Goal: Information Seeking & Learning: Learn about a topic

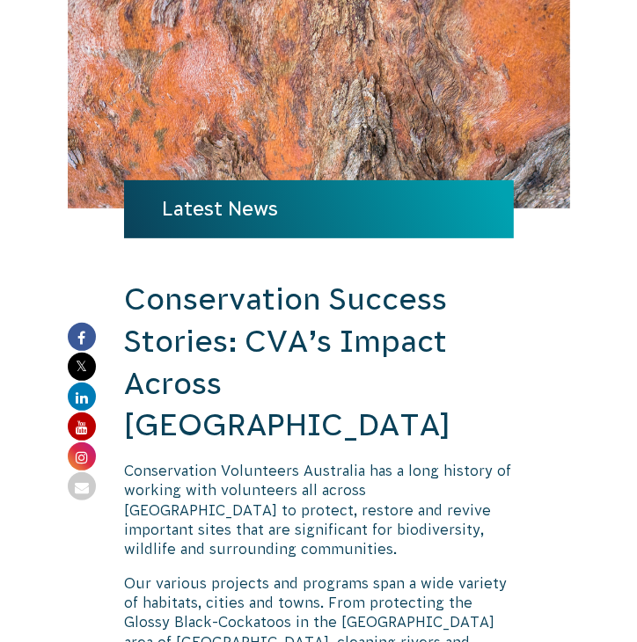
scroll to position [176, 0]
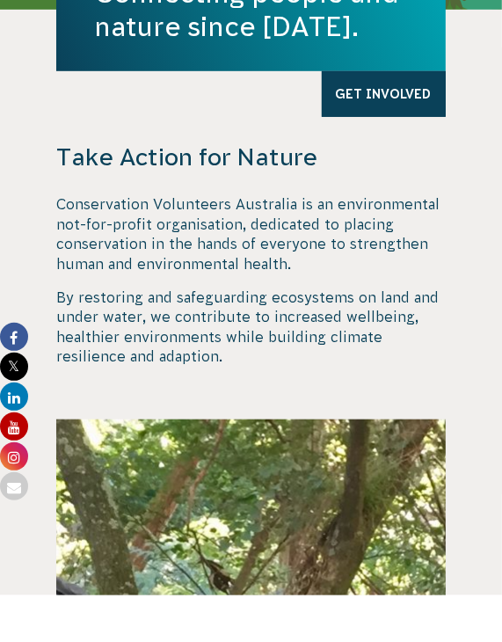
scroll to position [440, 0]
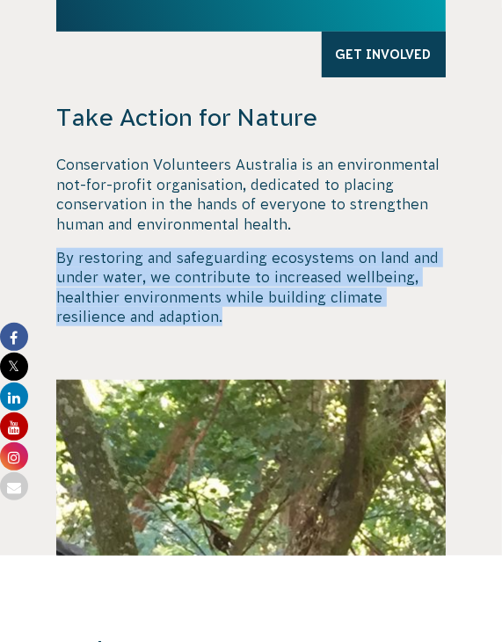
drag, startPoint x: 201, startPoint y: 318, endPoint x: 29, endPoint y: 236, distance: 190.4
click at [29, 236] on div "Take Action for Nature Conservation Volunteers Australia is an environmental no…" at bounding box center [251, 324] width 490 height 462
copy p "By restoring and safeguarding ecosystems on land and under water, we contribute…"
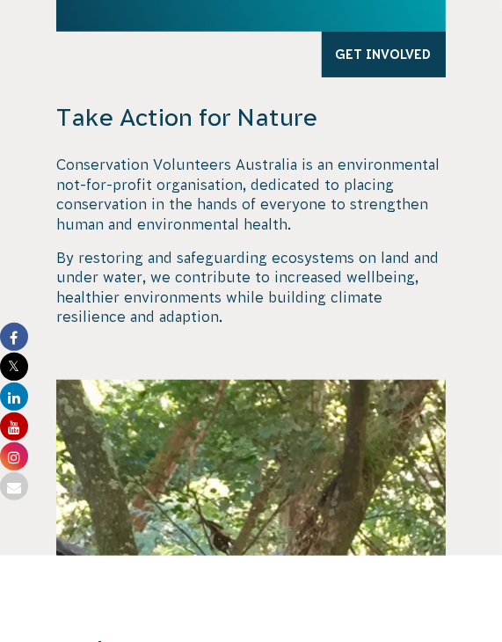
click at [131, 164] on p "Conservation Volunteers Australia is an environmental not-for-profit organisati…" at bounding box center [250, 194] width 389 height 79
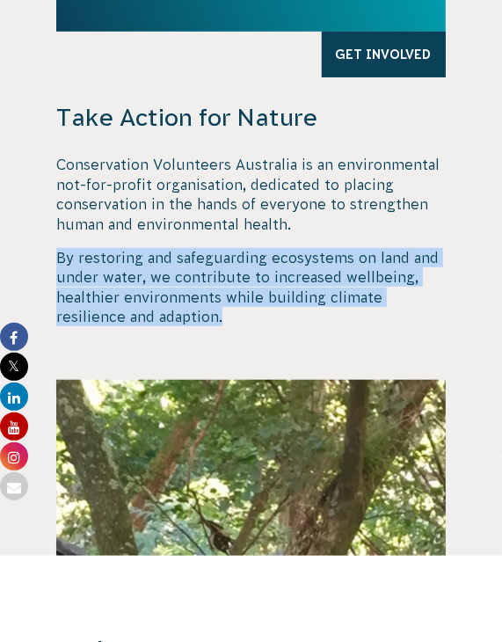
drag, startPoint x: 55, startPoint y: 248, endPoint x: 179, endPoint y: 310, distance: 138.1
click at [179, 310] on div "Take Action for Nature Conservation Volunteers Australia is an environmental no…" at bounding box center [251, 324] width 490 height 462
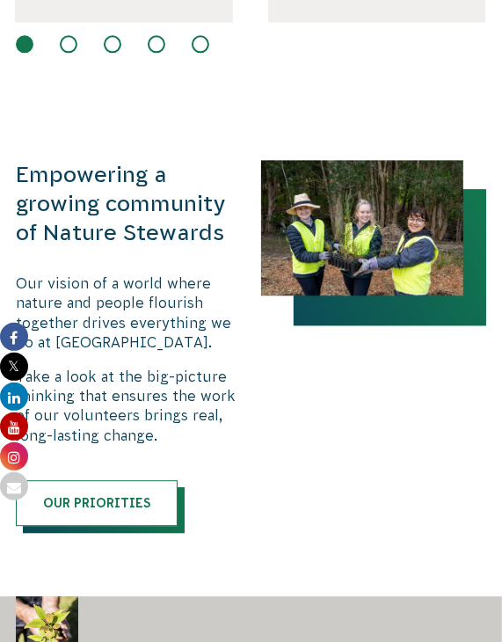
scroll to position [1583, 0]
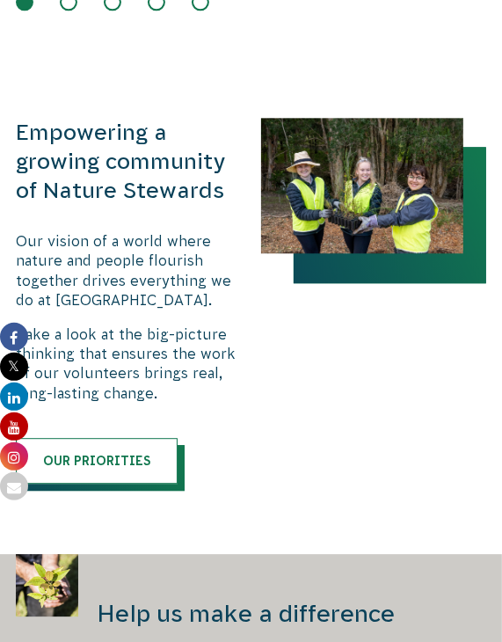
copy p "By restoring and safeguarding ecosystems on land and under water, we contribute…"
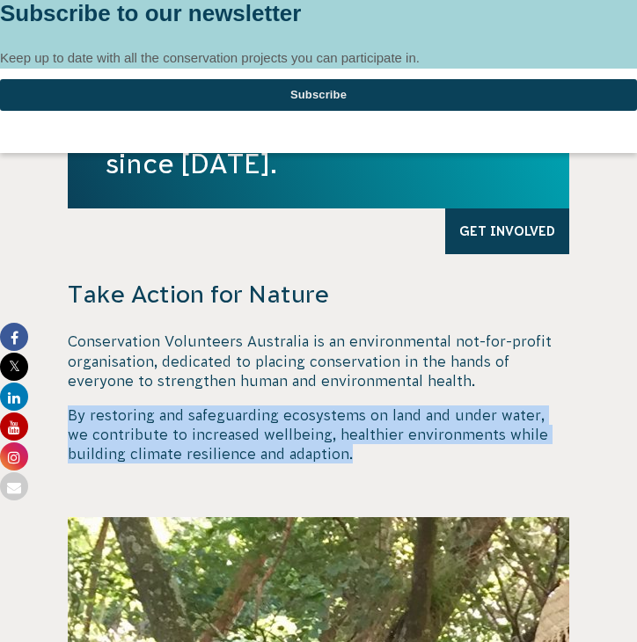
scroll to position [264, 0]
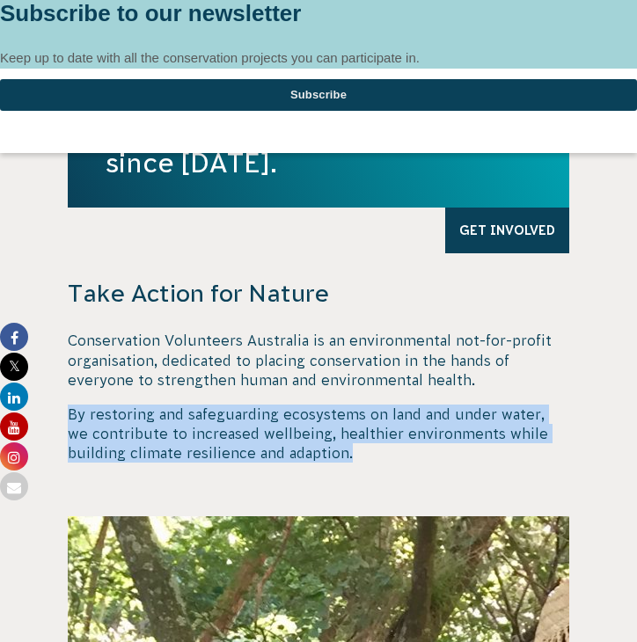
click at [417, 483] on div "Take Action for Nature Conservation Volunteers Australia is an environmental no…" at bounding box center [318, 396] width 501 height 237
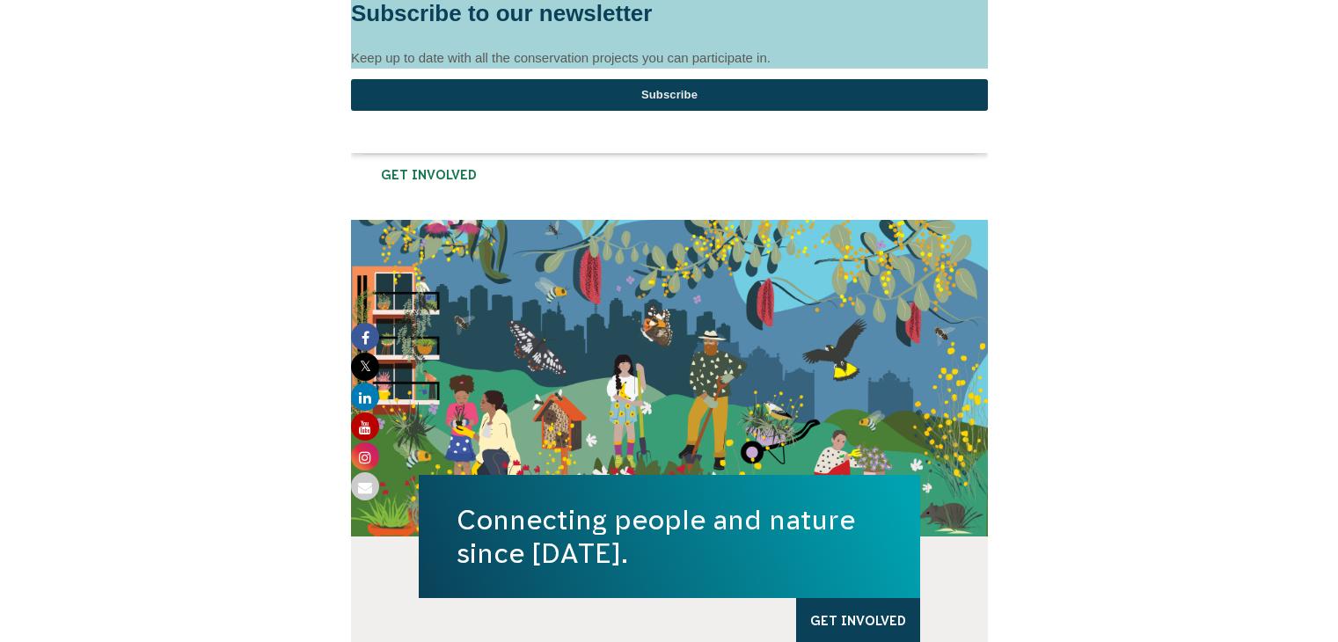
scroll to position [276, 0]
